Goal: Browse casually

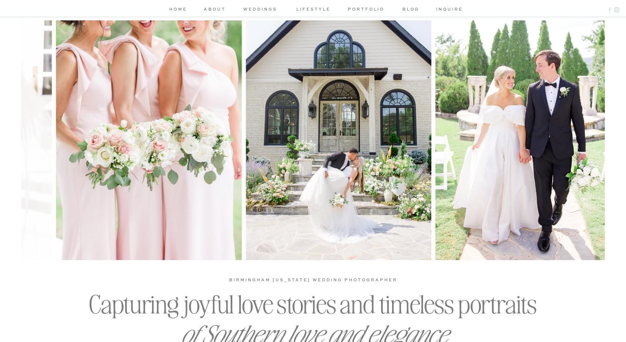
scroll to position [135, 0]
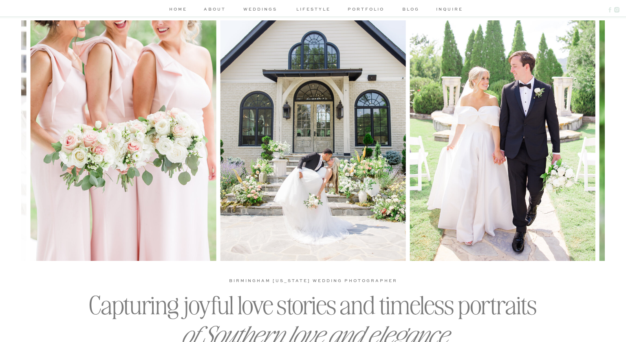
click at [353, 7] on nav "portfolio" at bounding box center [366, 10] width 39 height 9
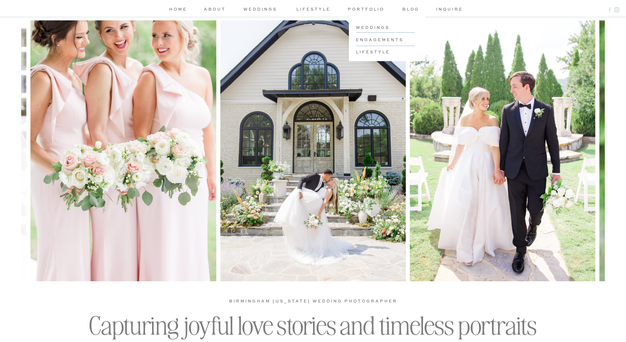
scroll to position [114, 0]
click at [362, 53] on h3 "lifestyle" at bounding box center [387, 52] width 62 height 6
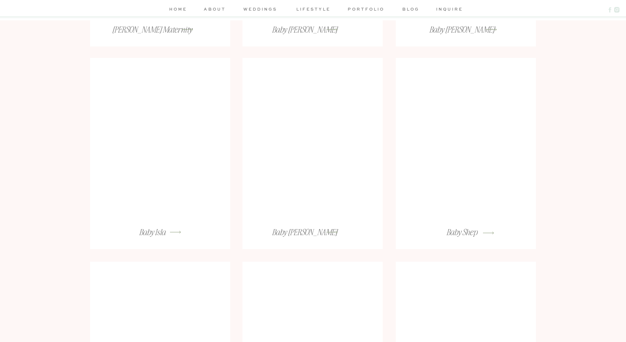
scroll to position [522, 0]
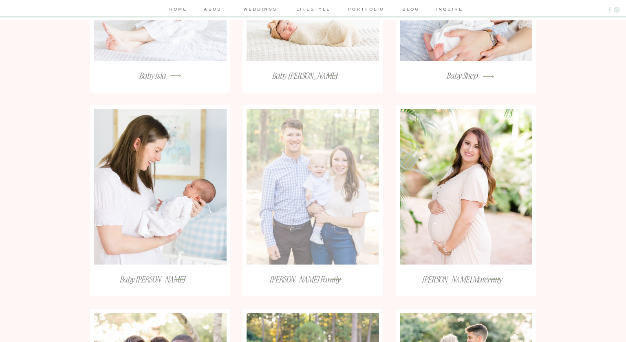
click at [305, 187] on div at bounding box center [313, 186] width 133 height 155
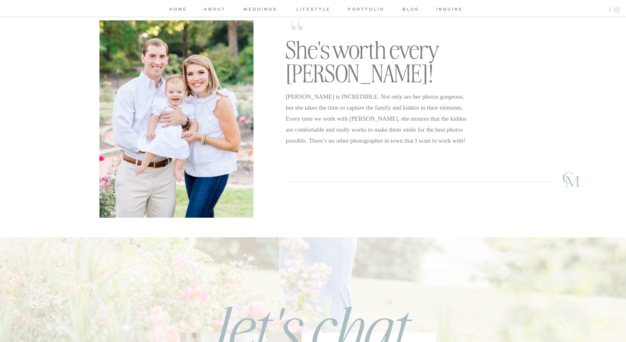
scroll to position [1405, 0]
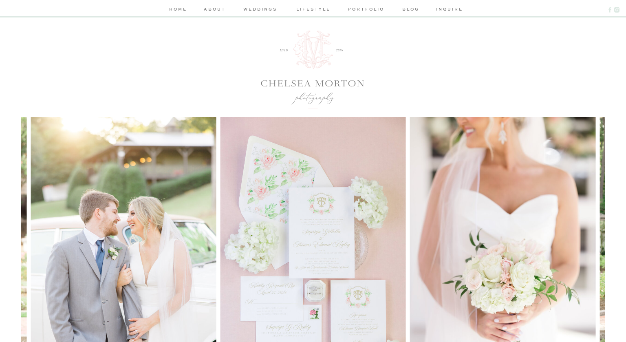
click at [371, 7] on nav "portfolio" at bounding box center [366, 10] width 39 height 9
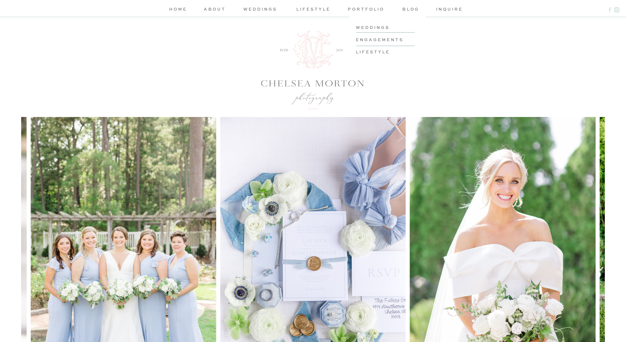
click at [375, 51] on h3 "lifestyle" at bounding box center [387, 52] width 62 height 6
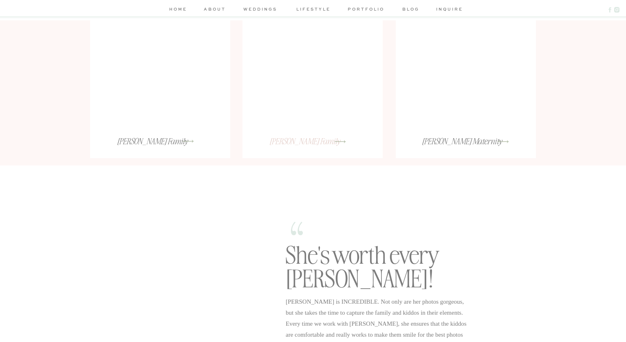
scroll to position [838, 0]
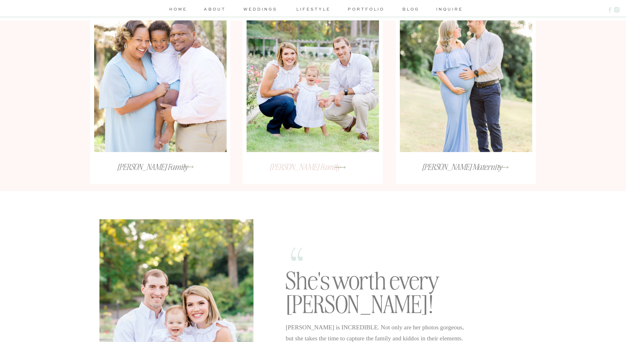
click at [302, 166] on h3 "Townsend Family" at bounding box center [304, 171] width 127 height 21
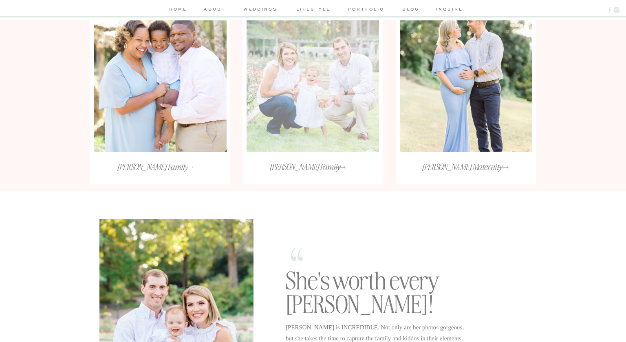
click at [323, 126] on div at bounding box center [313, 74] width 133 height 155
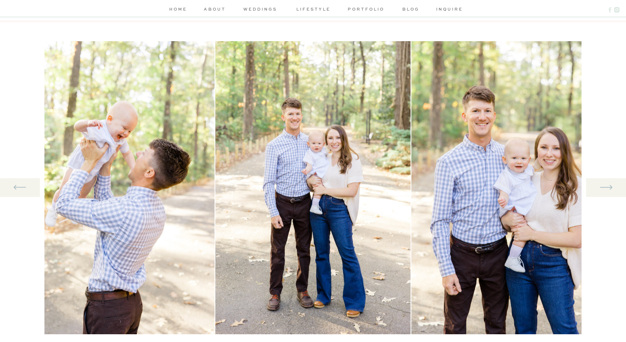
scroll to position [1009, 0]
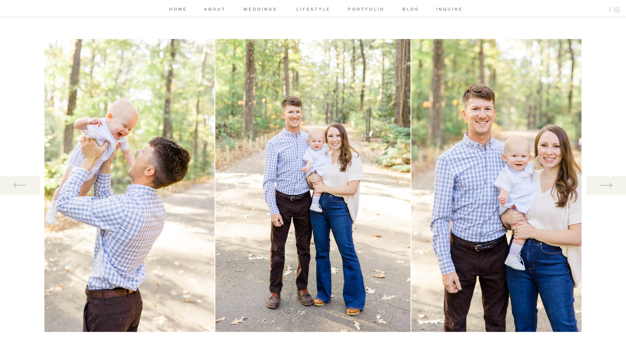
click at [602, 178] on icon at bounding box center [606, 185] width 15 height 17
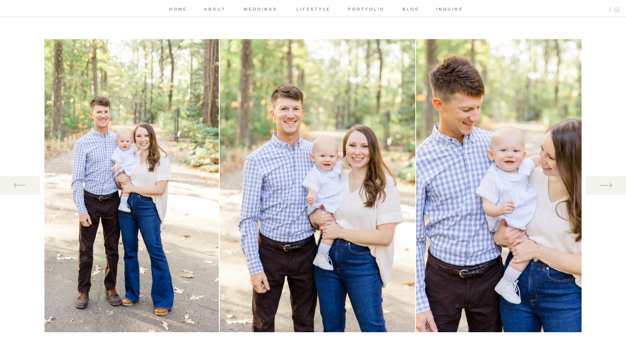
click at [602, 178] on icon at bounding box center [606, 185] width 15 height 17
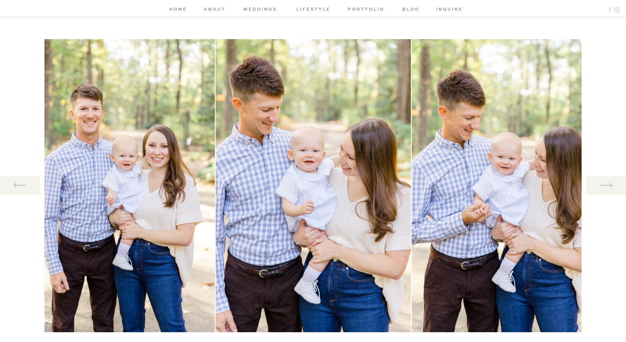
click at [602, 178] on icon at bounding box center [606, 185] width 15 height 17
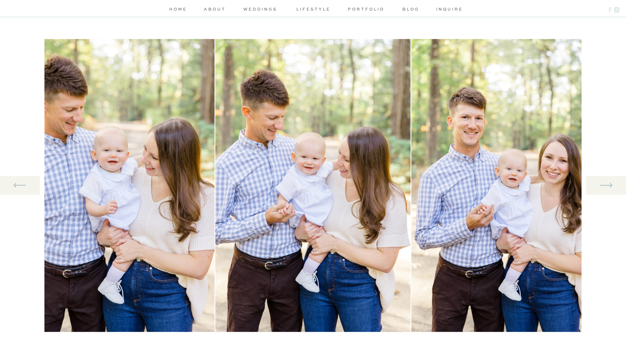
click at [602, 178] on icon at bounding box center [606, 185] width 15 height 17
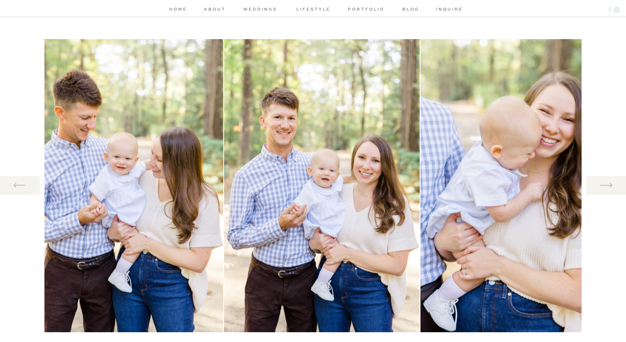
click at [602, 178] on icon at bounding box center [606, 185] width 15 height 17
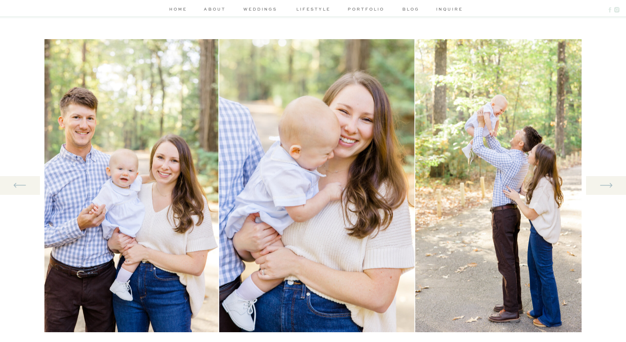
click at [602, 178] on icon at bounding box center [606, 185] width 15 height 17
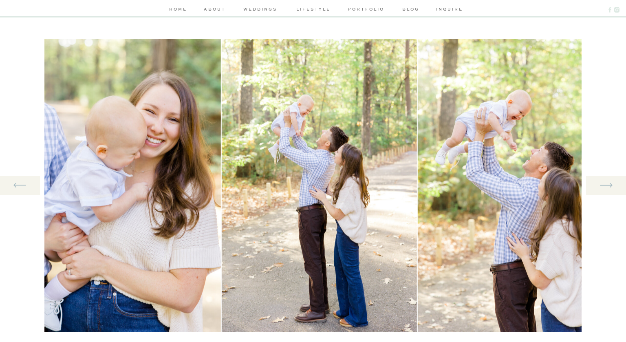
click at [602, 178] on icon at bounding box center [606, 185] width 15 height 17
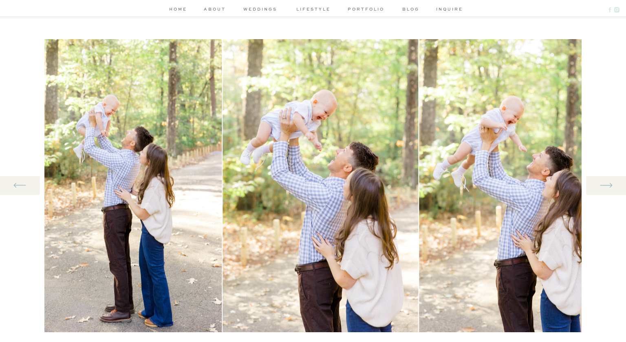
click at [602, 178] on icon at bounding box center [606, 185] width 15 height 17
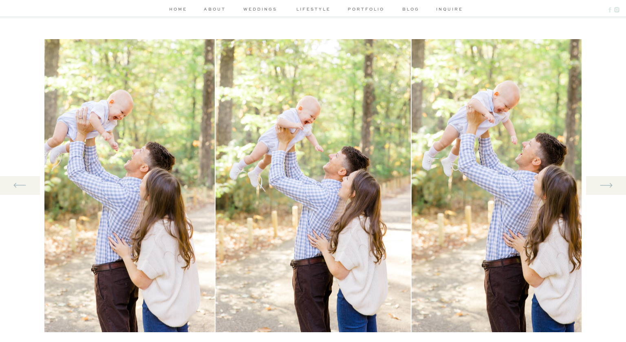
click at [602, 178] on icon at bounding box center [606, 185] width 15 height 17
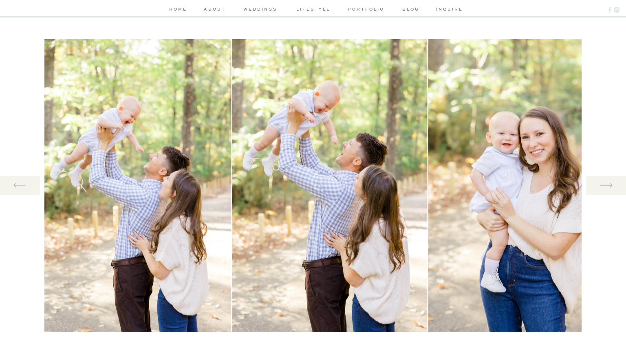
click at [602, 178] on icon at bounding box center [606, 185] width 15 height 17
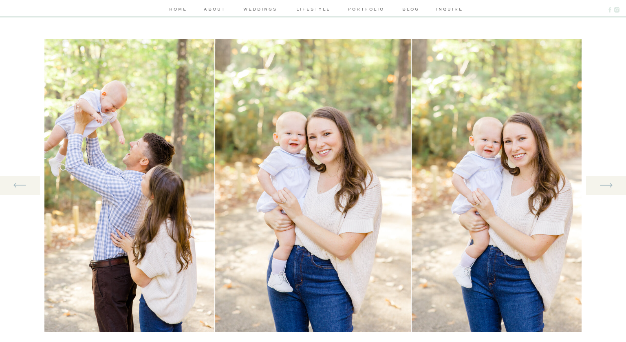
click at [602, 178] on icon at bounding box center [606, 185] width 15 height 17
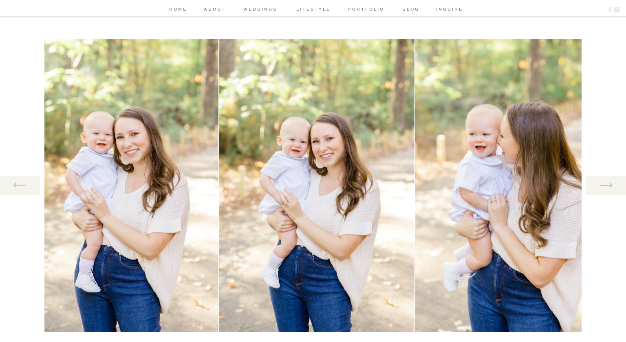
click at [602, 178] on icon at bounding box center [606, 185] width 15 height 17
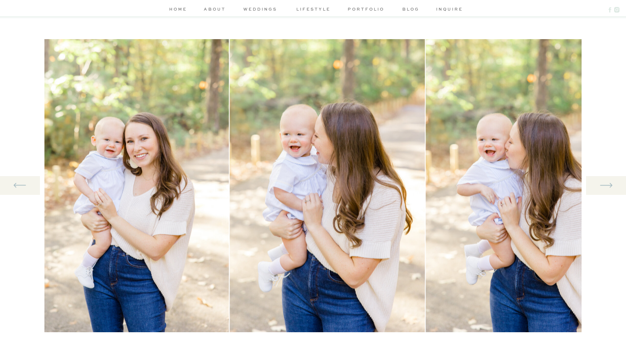
click at [602, 178] on icon at bounding box center [606, 185] width 15 height 17
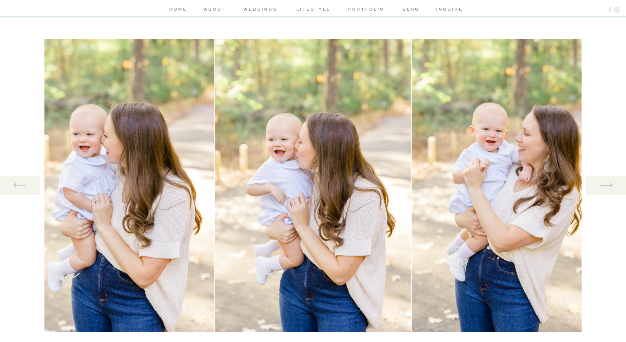
click at [602, 178] on icon at bounding box center [606, 185] width 15 height 17
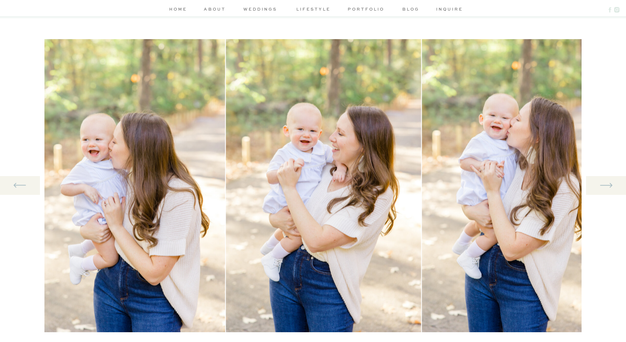
click at [602, 178] on icon at bounding box center [606, 185] width 15 height 17
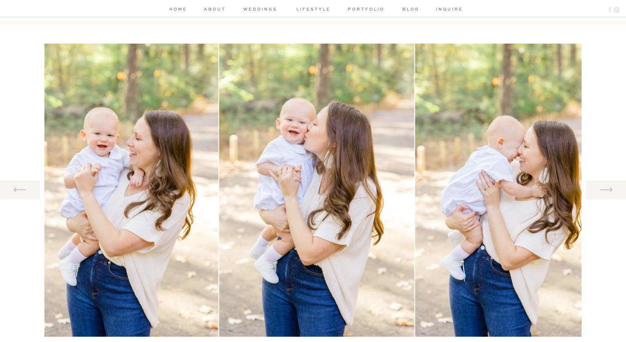
scroll to position [1001, 0]
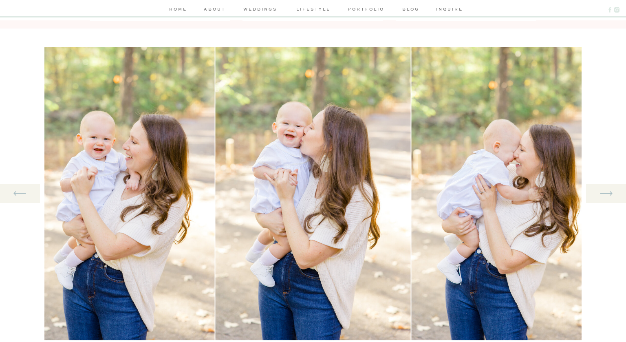
click at [178, 10] on nav "home" at bounding box center [178, 10] width 22 height 9
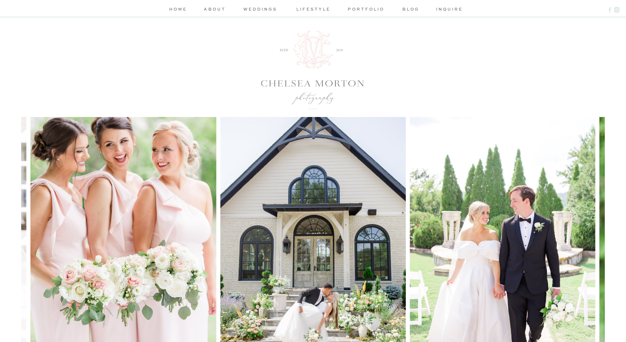
click at [222, 7] on nav "about" at bounding box center [215, 10] width 24 height 9
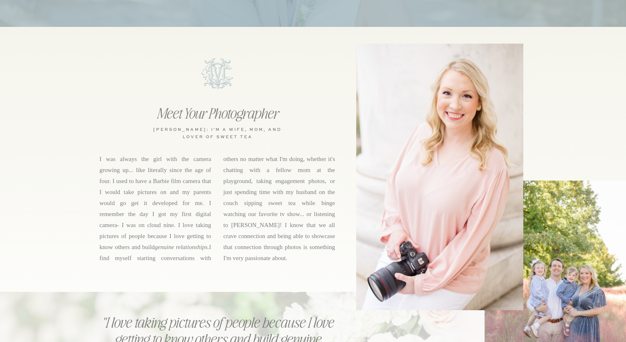
scroll to position [290, 0]
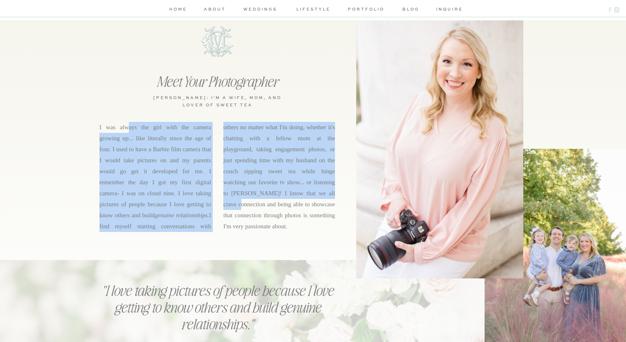
drag, startPoint x: 129, startPoint y: 127, endPoint x: 252, endPoint y: 201, distance: 144.1
click at [252, 201] on p "I was always the girl with the camera growing up... like literally since the ag…" at bounding box center [217, 185] width 236 height 127
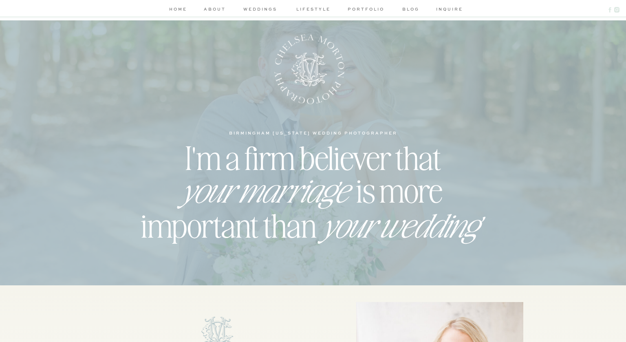
scroll to position [0, 0]
